Goal: Find specific fact

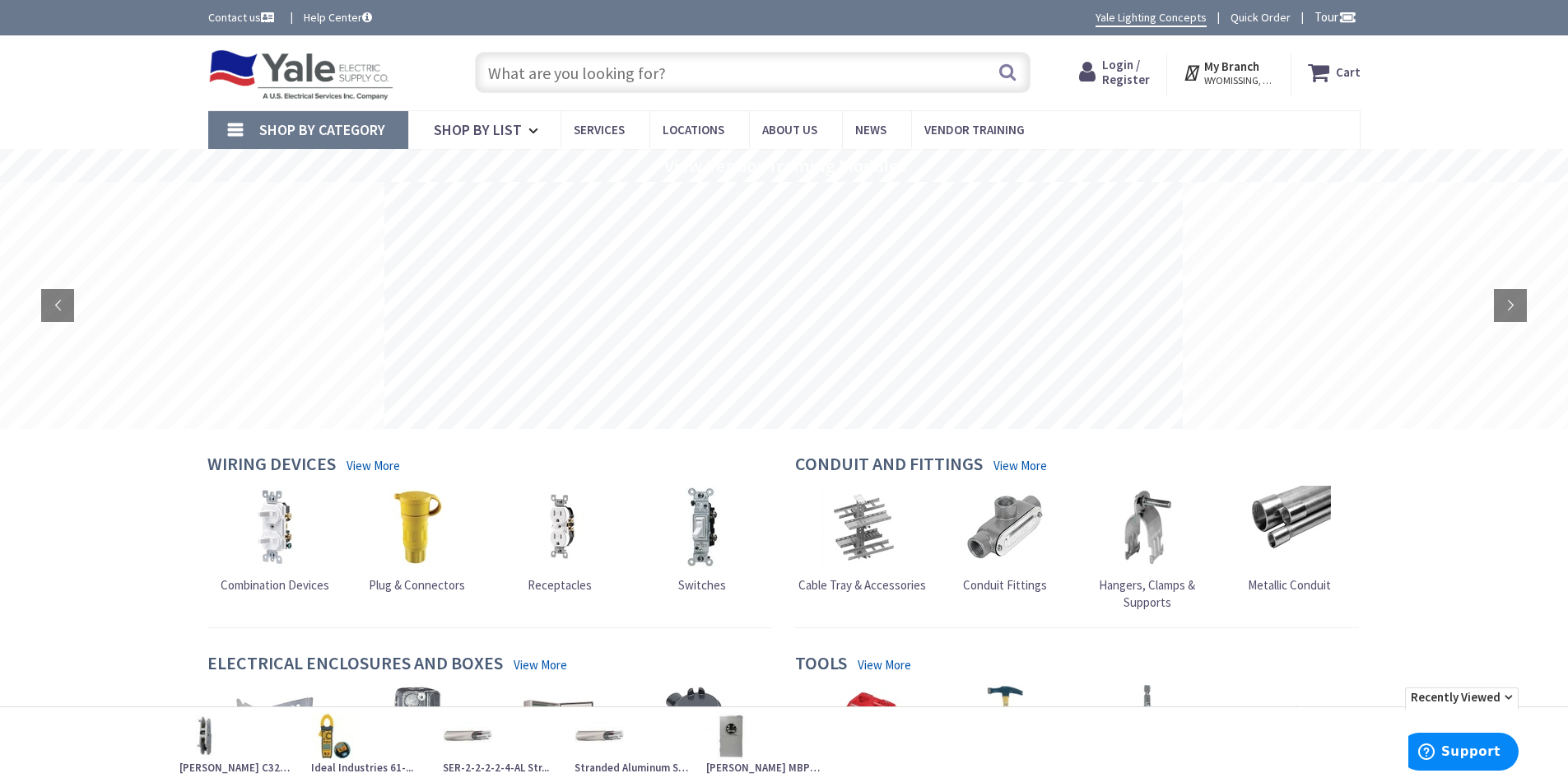
type input "Eaton CHMIKCSR"
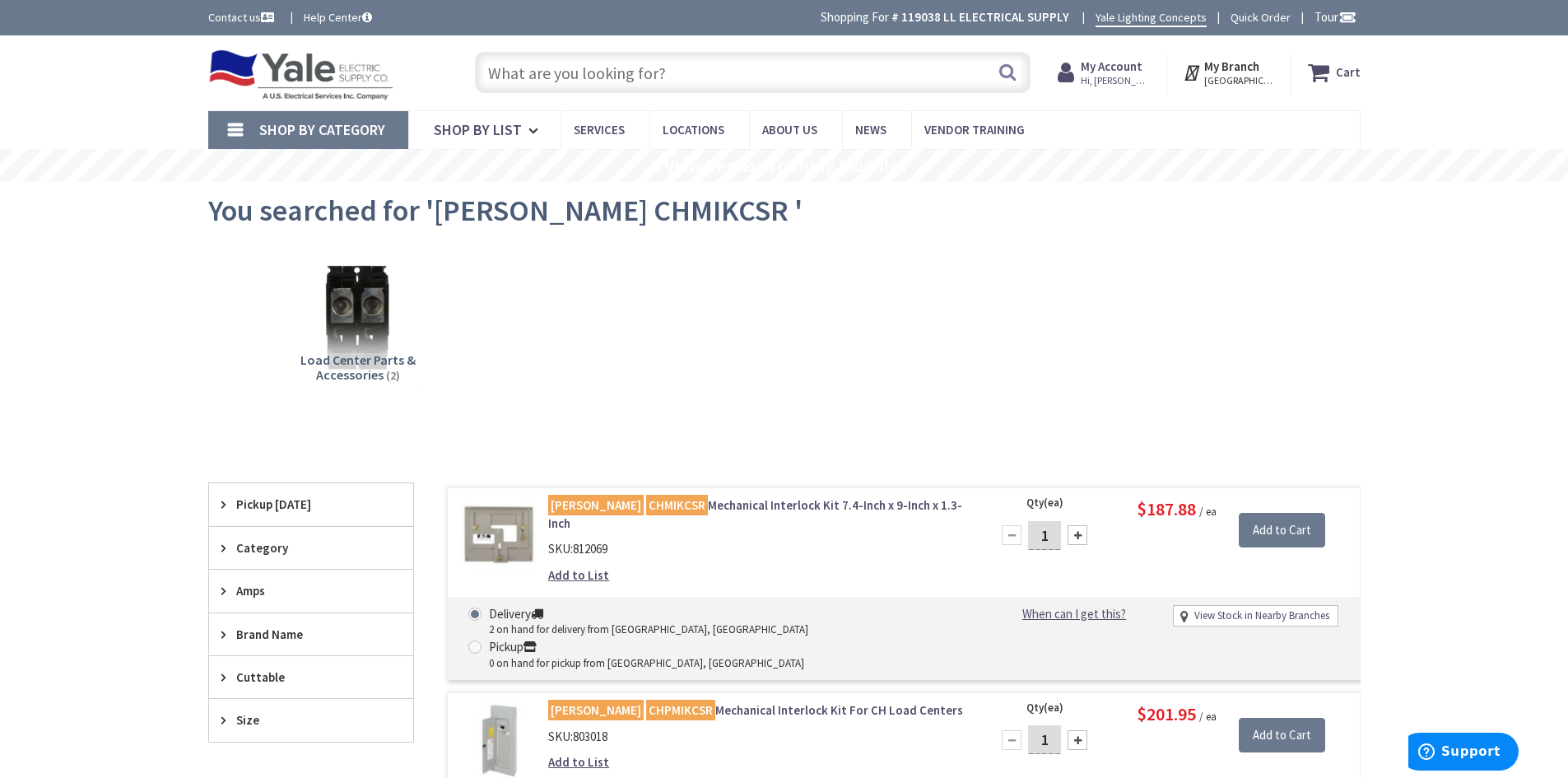
click at [817, 500] on link "Eaton CHMIKCSR Mechanical Interlock Kit 7.4-Inch x 9-Inch x 1.3-Inch" at bounding box center [757, 514] width 419 height 36
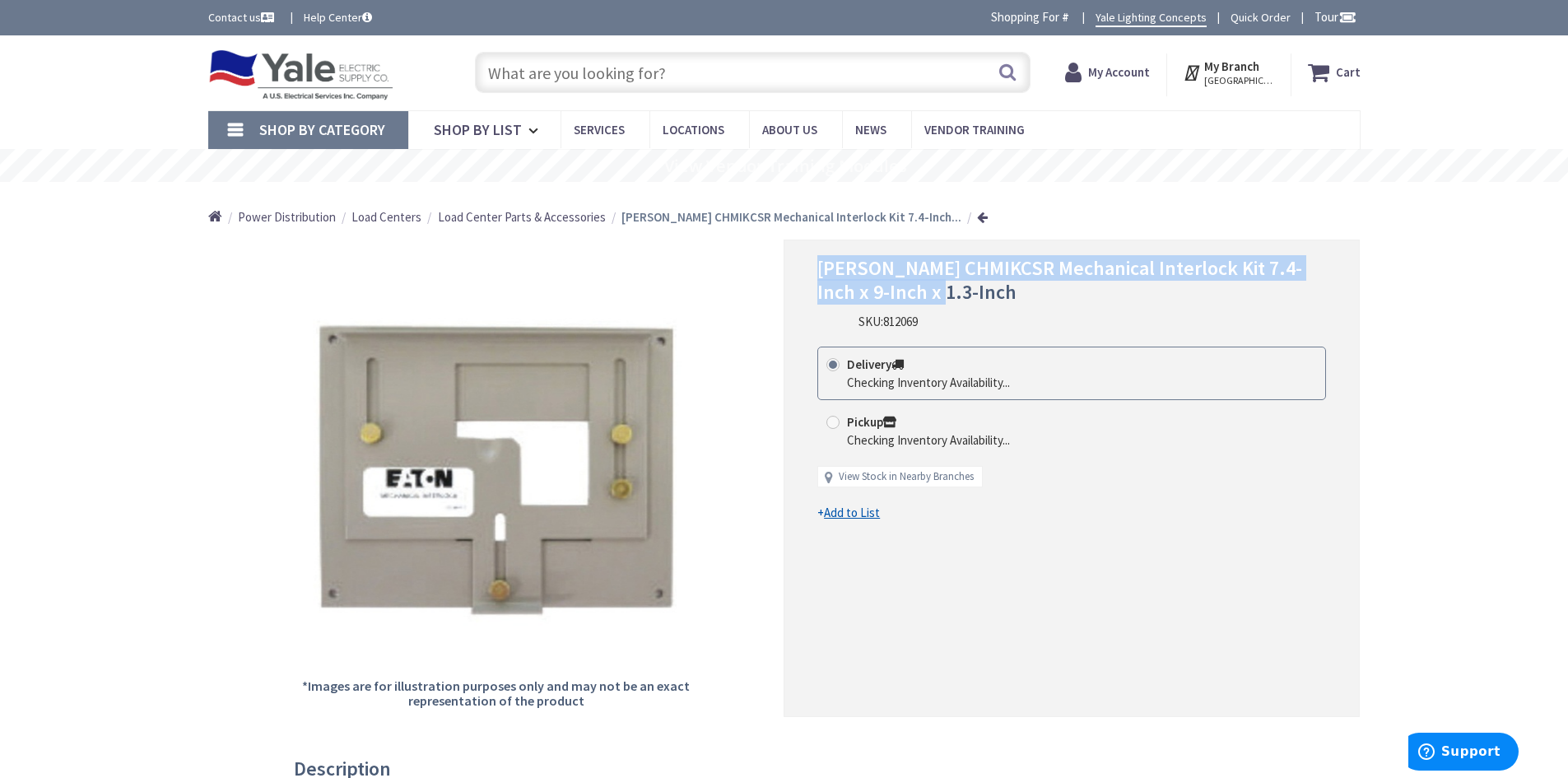
drag, startPoint x: 890, startPoint y: 288, endPoint x: 814, endPoint y: 268, distance: 78.6
click at [814, 268] on div "[PERSON_NAME] CHMIKCSR Mechanical Interlock Kit 7.4-Inch x 9-Inch x 1.3-Inch SK…" at bounding box center [1071, 478] width 576 height 476
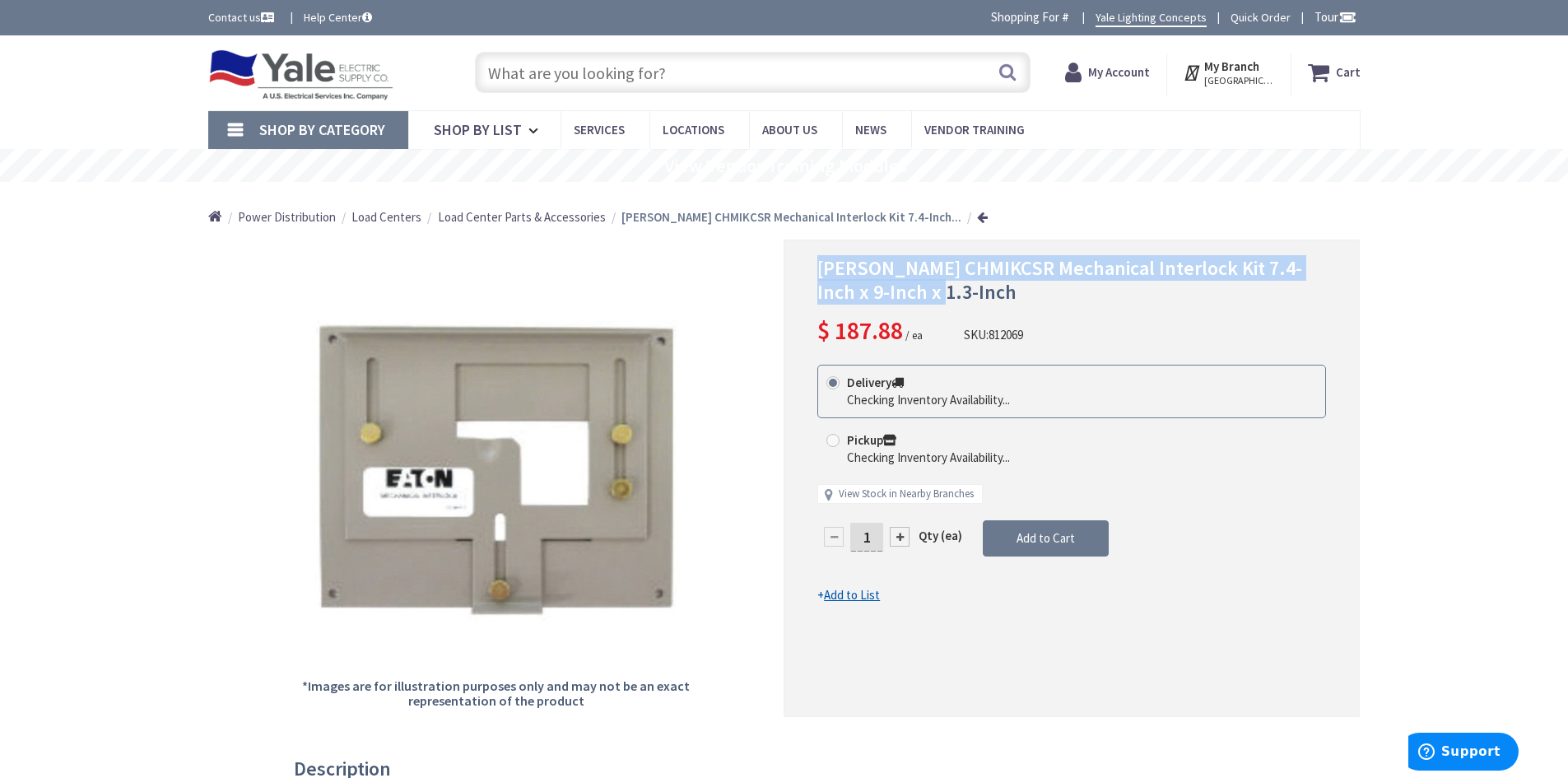
copy span "[PERSON_NAME] CHMIKCSR Mechanical Interlock Kit 7.4-Inch x 9-Inch x 1.3-Inch"
